Goal: Information Seeking & Learning: Compare options

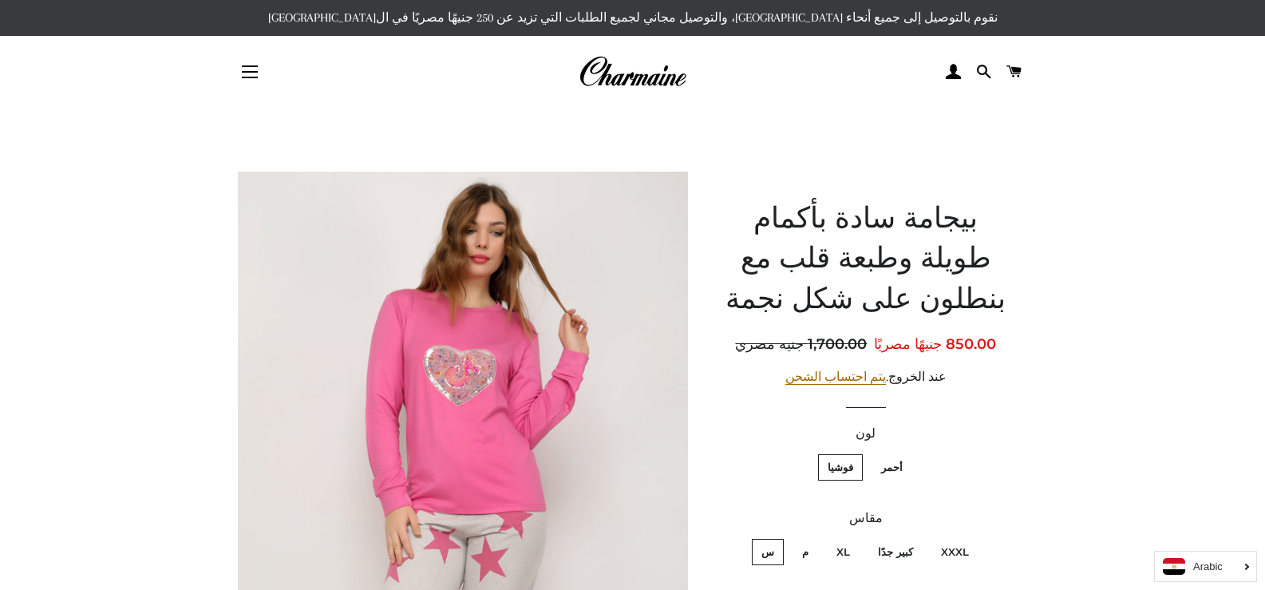
scroll to position [336, 0]
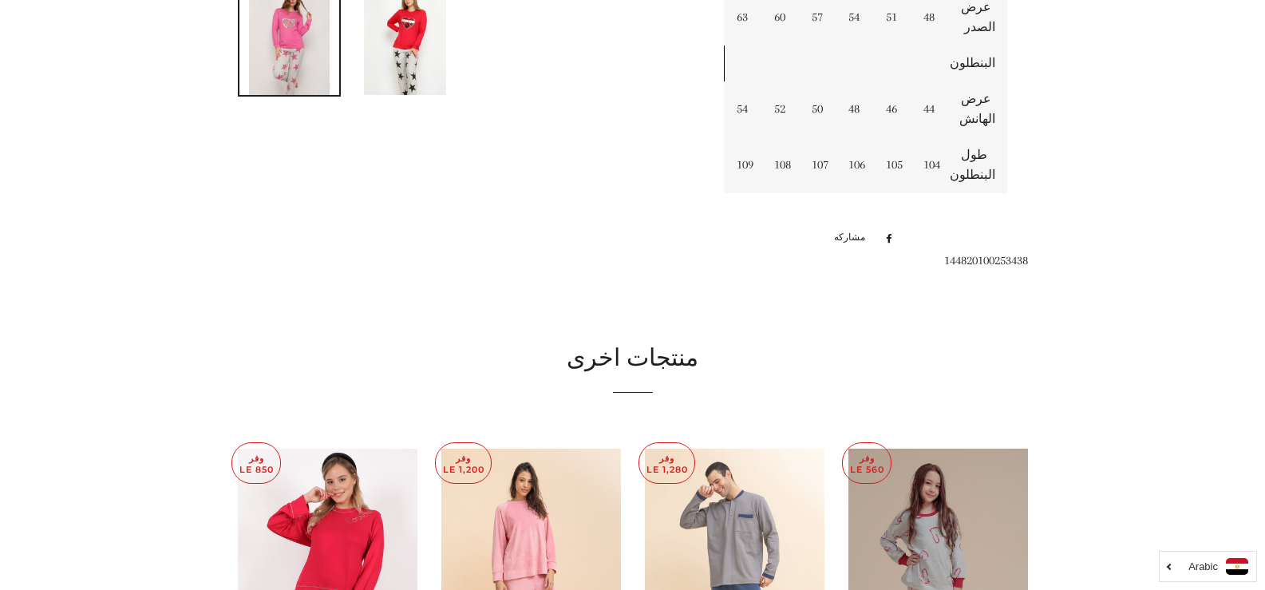
scroll to position [831, 0]
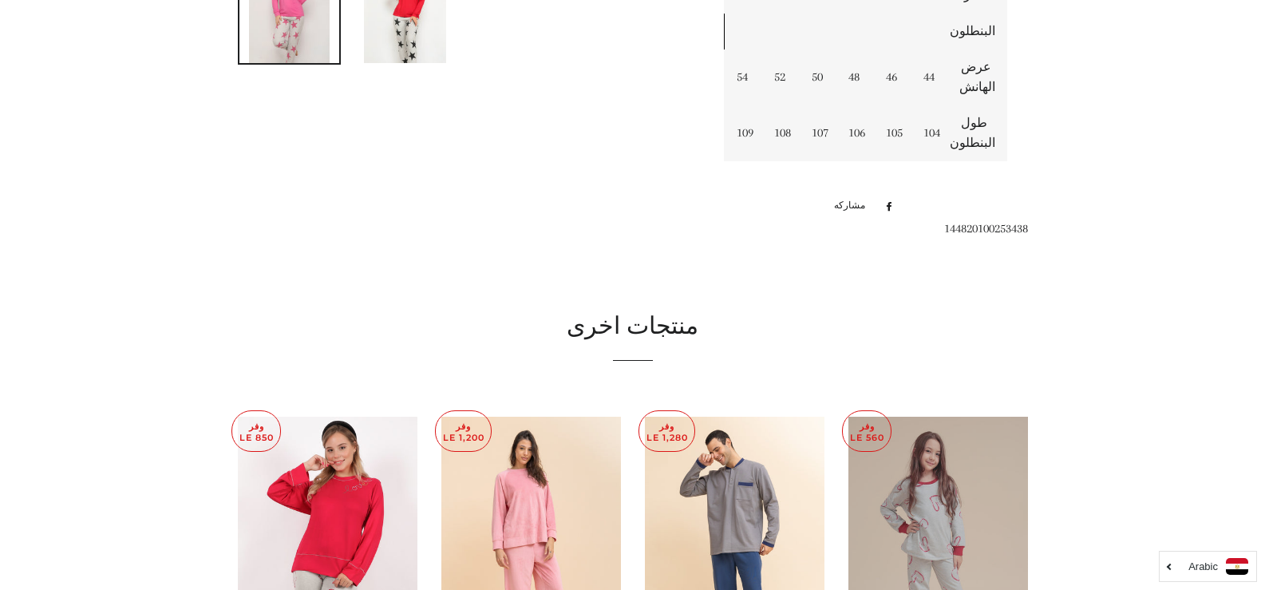
click at [920, 488] on img at bounding box center [938, 551] width 180 height 270
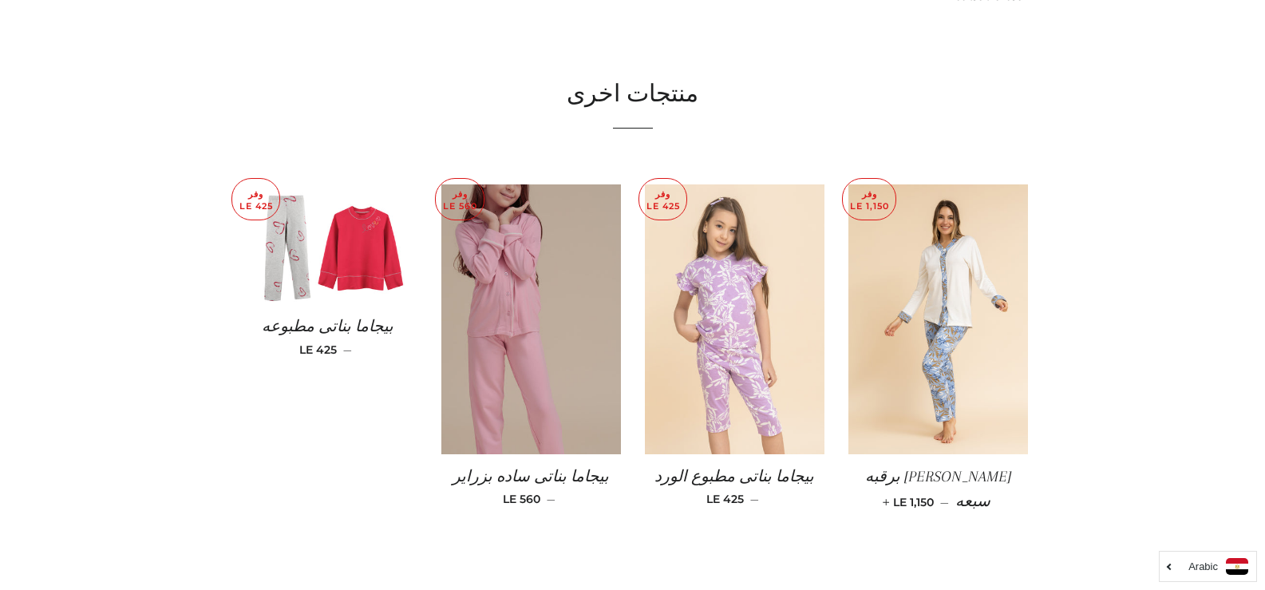
scroll to position [1037, 0]
click at [741, 326] on img at bounding box center [735, 319] width 180 height 270
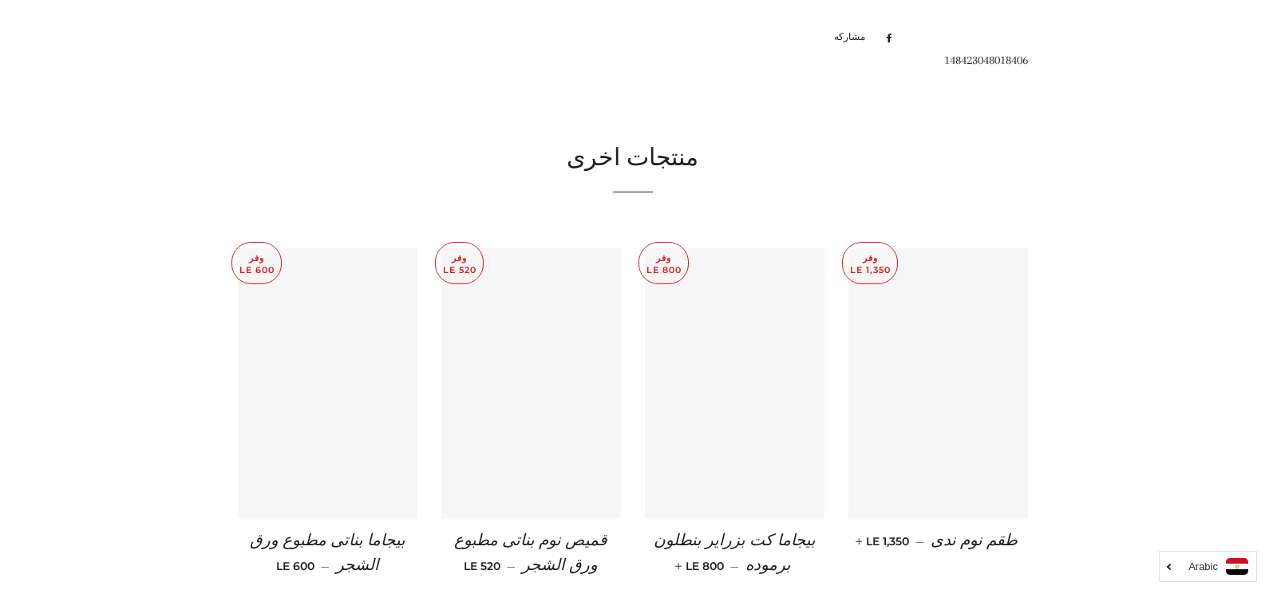
scroll to position [1037, 0]
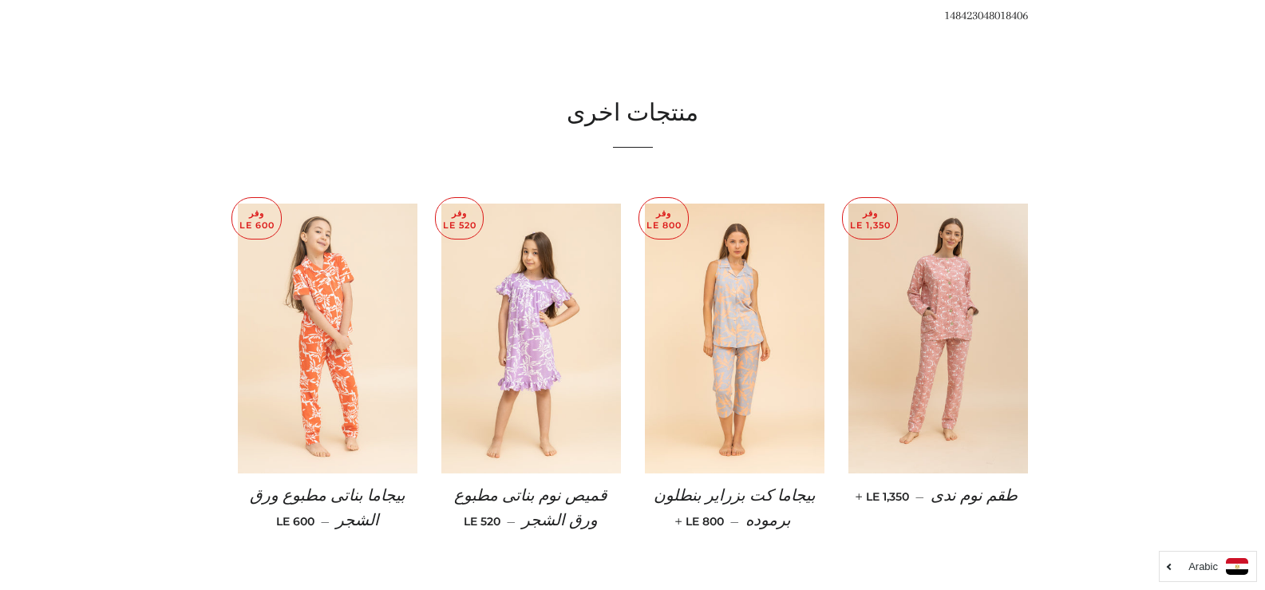
click at [369, 340] on img at bounding box center [328, 338] width 180 height 270
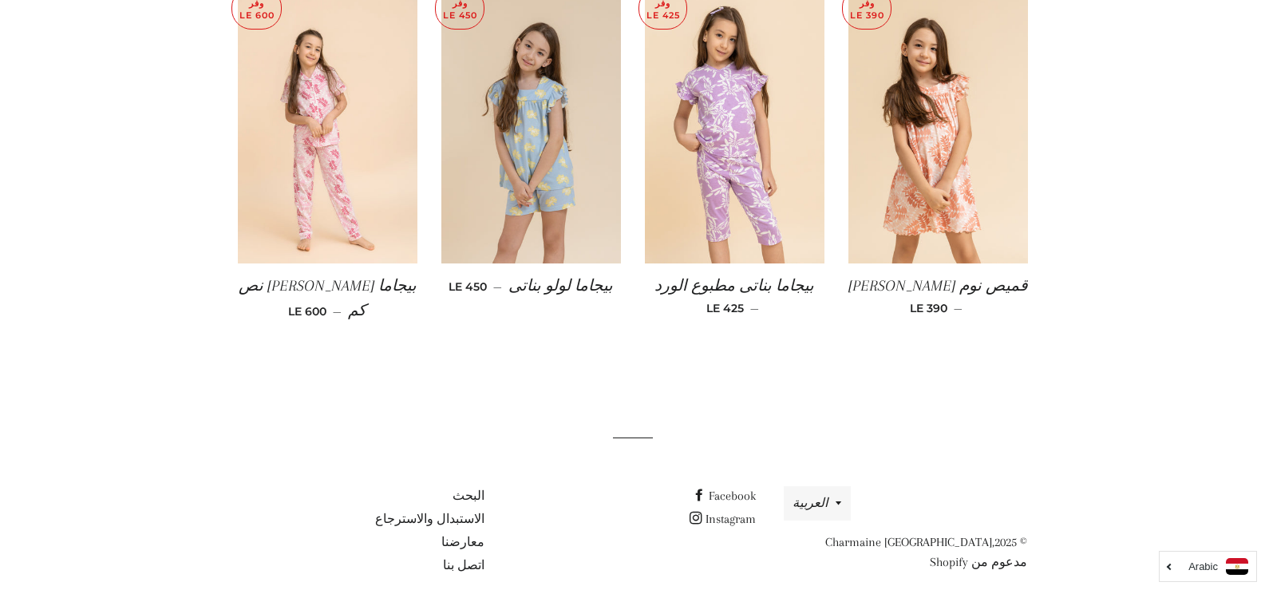
scroll to position [1244, 0]
